Goal: Task Accomplishment & Management: Manage account settings

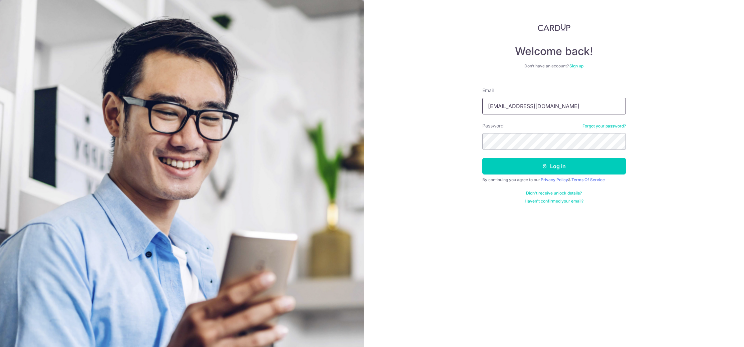
drag, startPoint x: 539, startPoint y: 108, endPoint x: 534, endPoint y: 106, distance: 5.5
click at [539, 108] on input "ptlgsg@gmail.com" at bounding box center [553, 106] width 143 height 17
click at [547, 106] on input "jonlim100@gmail.com" at bounding box center [553, 106] width 143 height 17
type input "ptlgsg@gmail.com"
click at [548, 165] on button "Log in" at bounding box center [553, 166] width 143 height 17
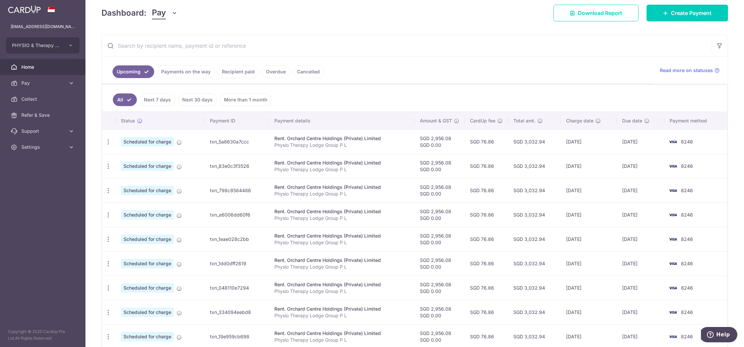
scroll to position [94, 0]
click at [238, 73] on link "Recipient paid" at bounding box center [238, 72] width 41 height 13
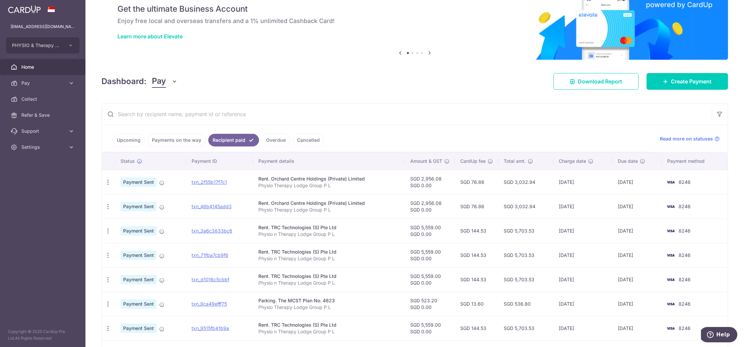
scroll to position [0, 0]
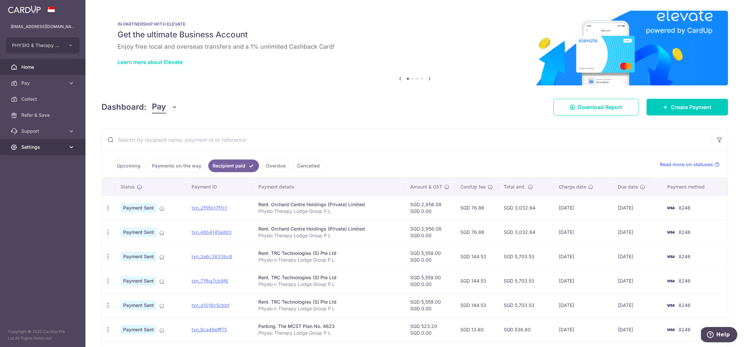
click at [34, 147] on span "Settings" at bounding box center [43, 147] width 44 height 7
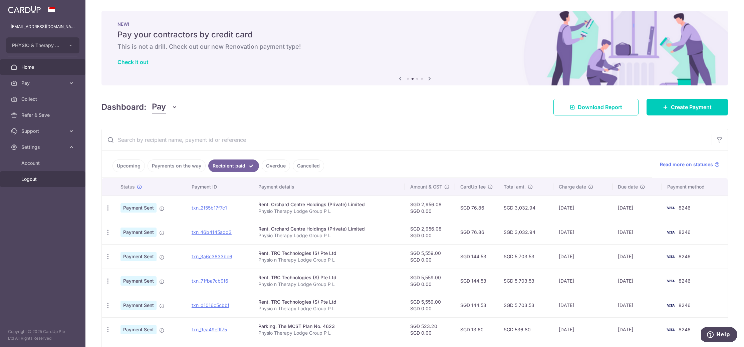
click at [33, 178] on span "Logout" at bounding box center [43, 179] width 44 height 7
